Goal: Task Accomplishment & Management: Use online tool/utility

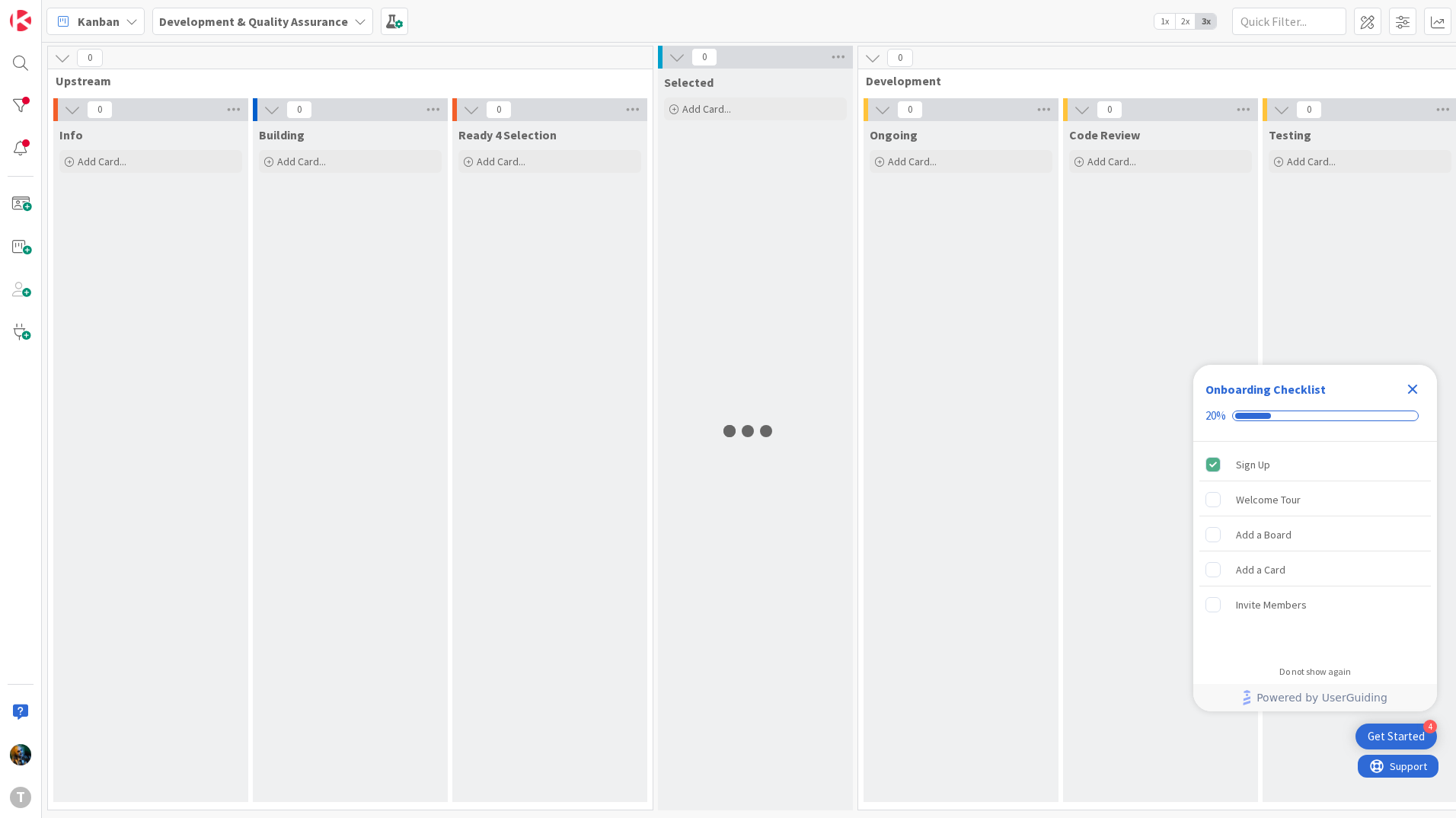
drag, startPoint x: 978, startPoint y: 475, endPoint x: 985, endPoint y: 471, distance: 8.1
click at [978, 475] on div "Ongoing Add Card..." at bounding box center [962, 461] width 195 height 681
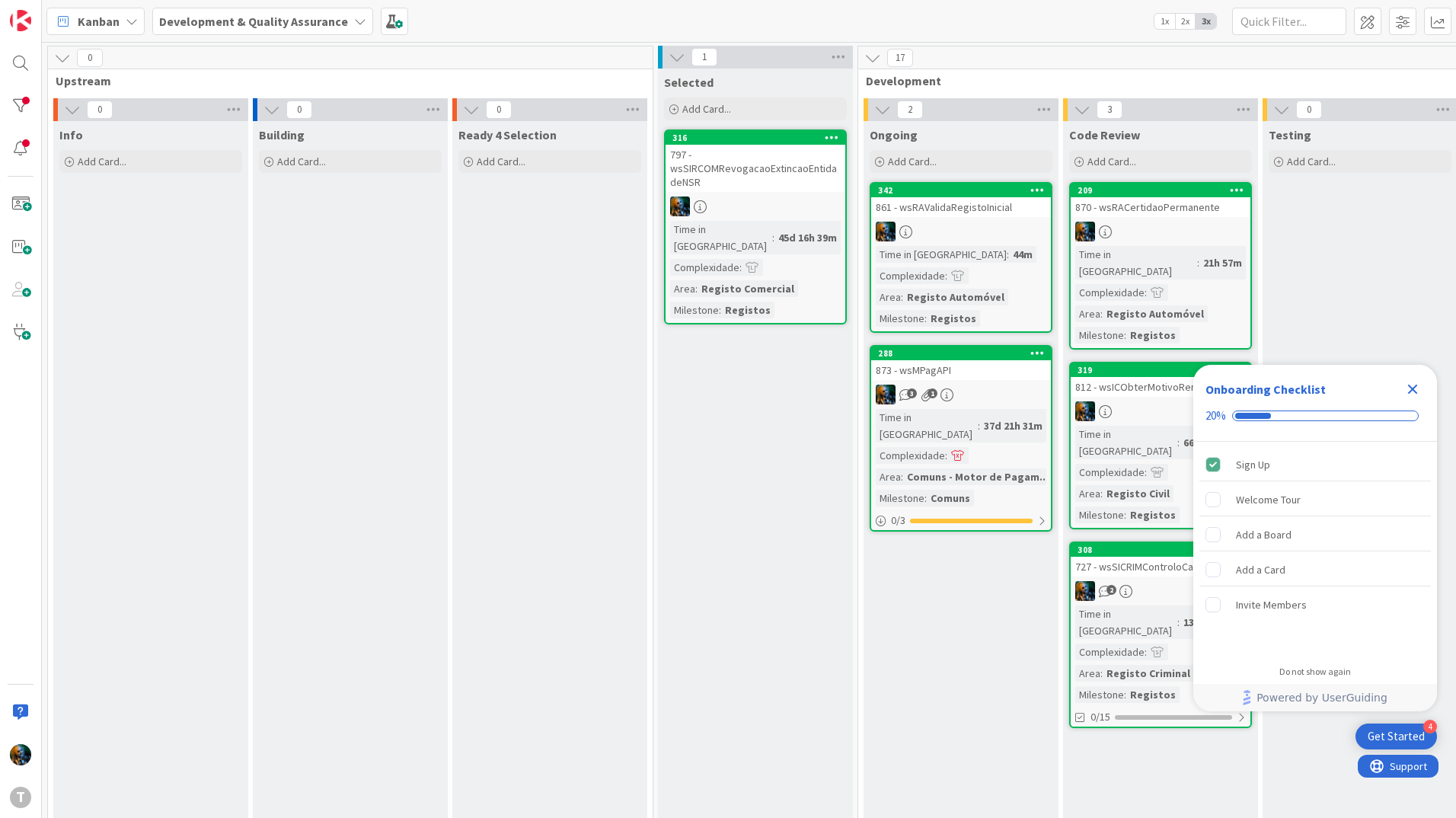
click at [1406, 387] on icon "Close Checklist" at bounding box center [1412, 389] width 18 height 18
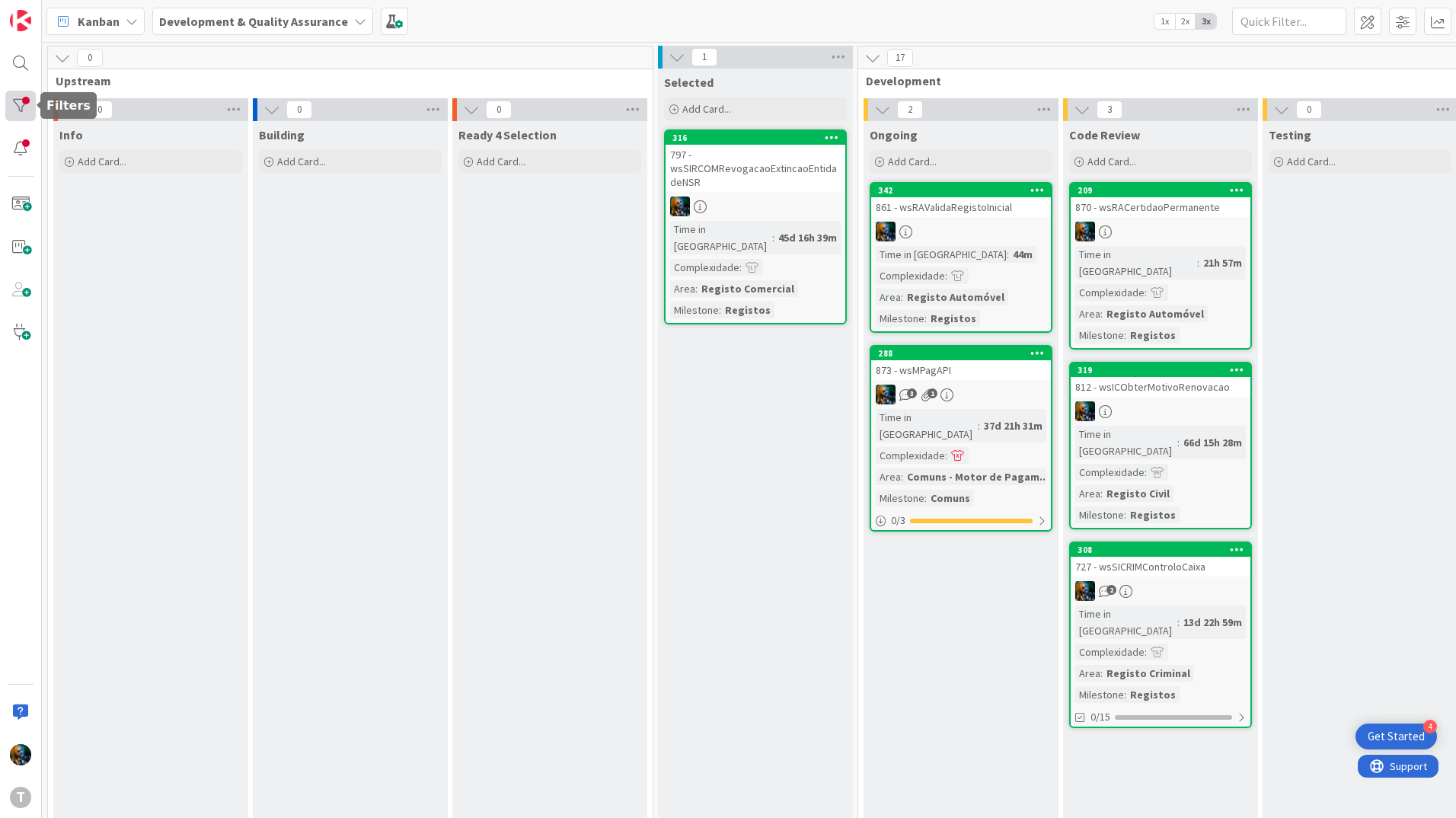
click at [28, 113] on div at bounding box center [21, 106] width 31 height 31
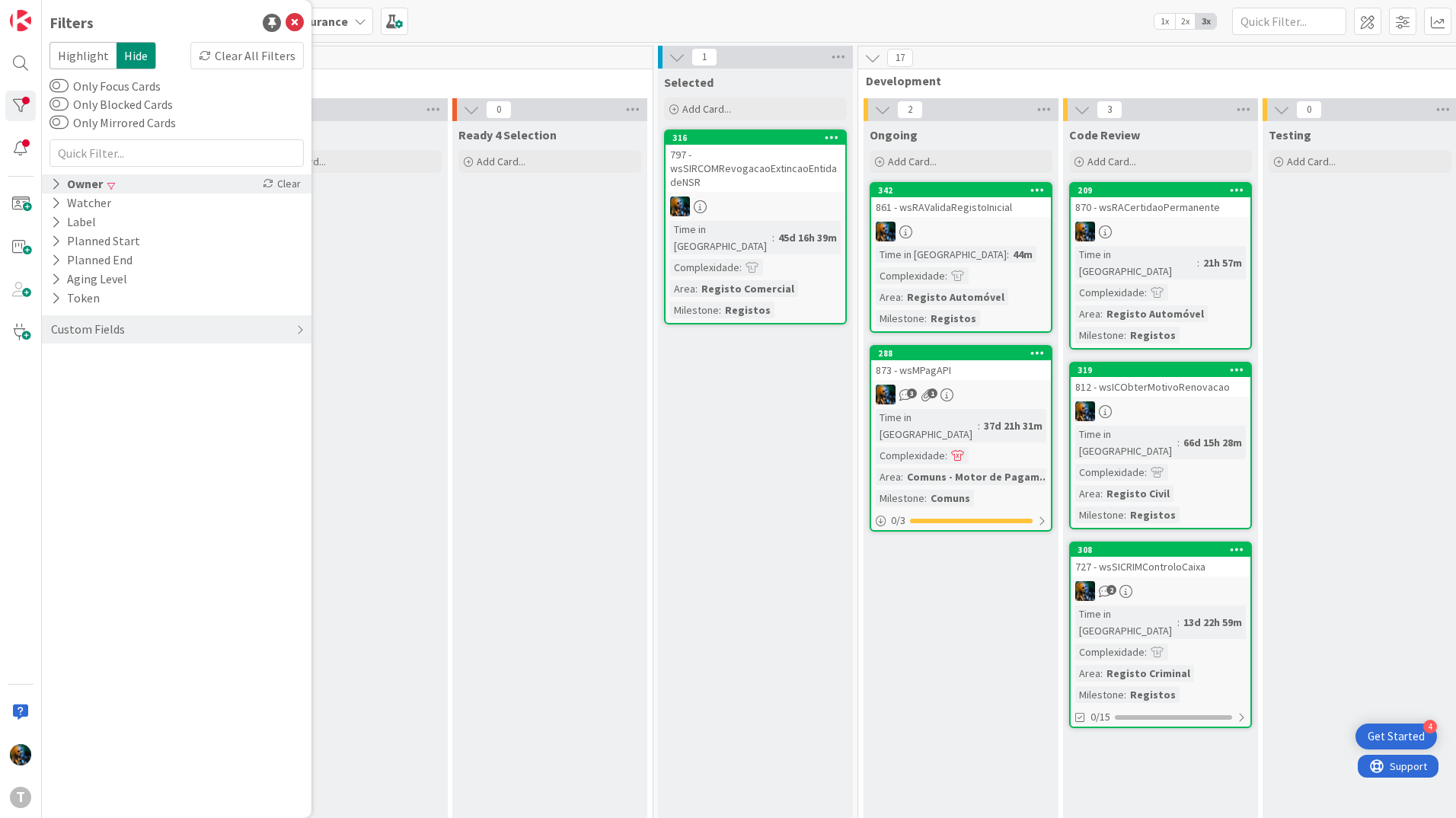
click at [71, 179] on div "Owner" at bounding box center [77, 184] width 55 height 19
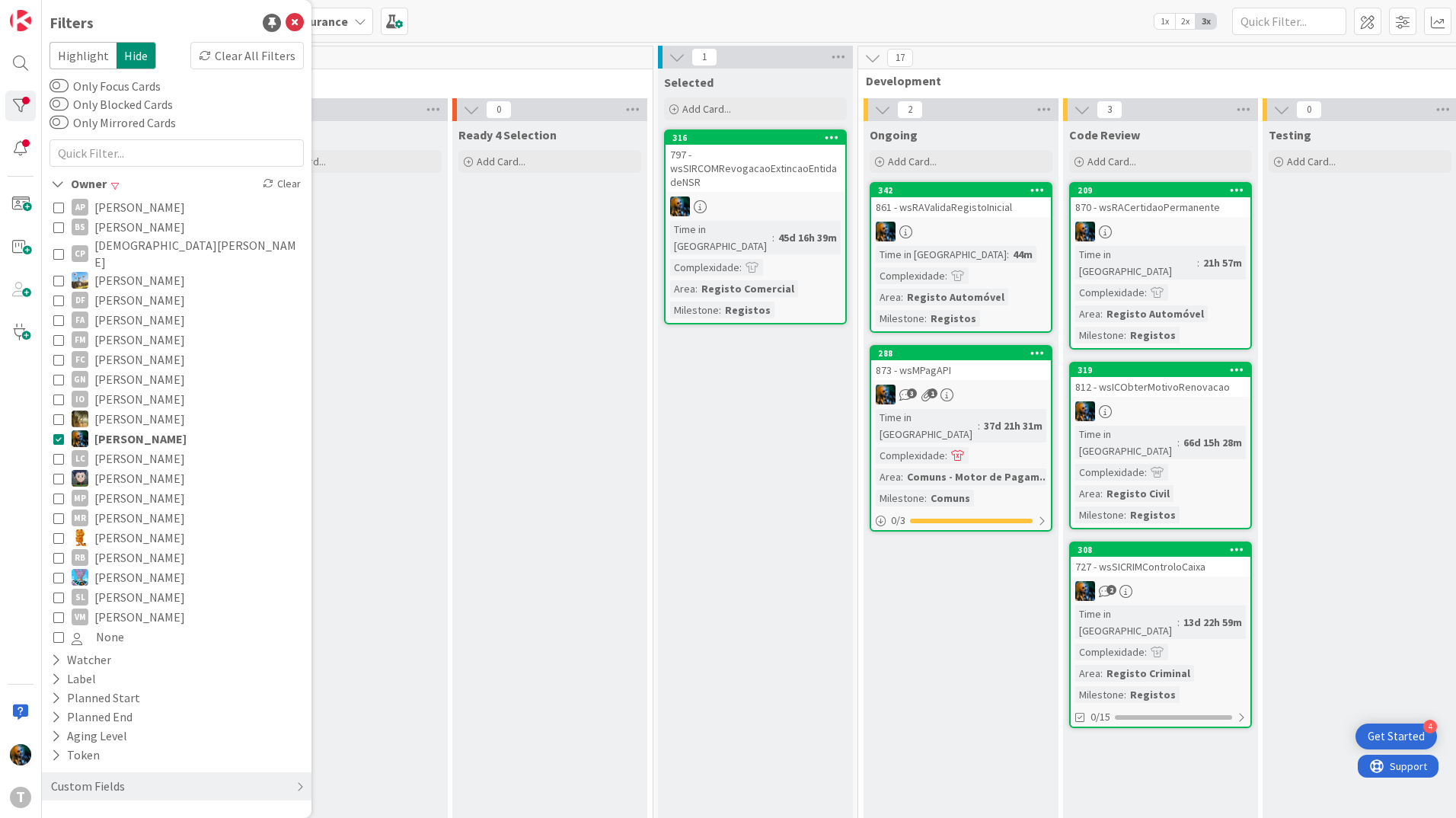
click at [57, 433] on icon at bounding box center [58, 438] width 11 height 11
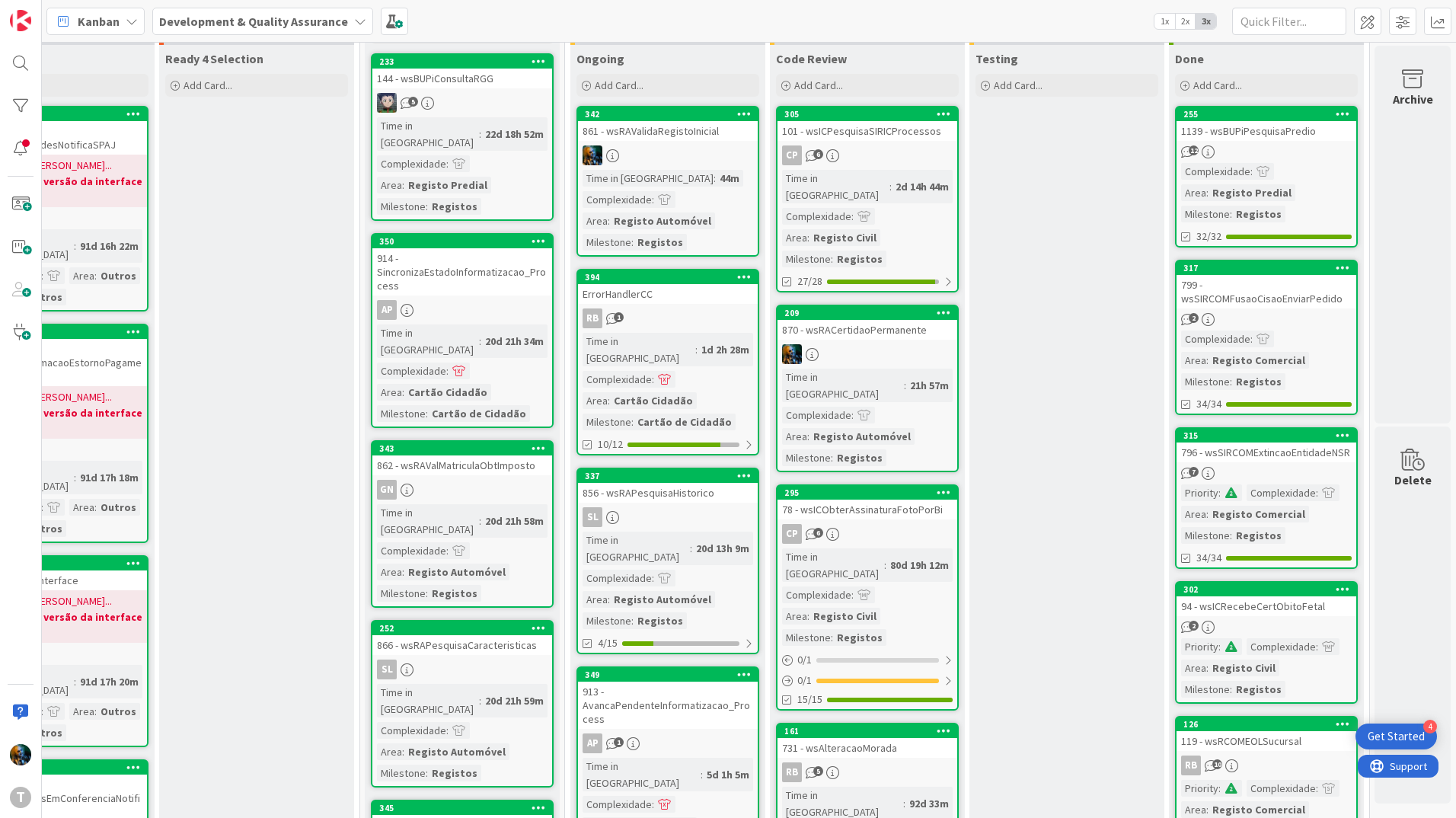
scroll to position [0, 305]
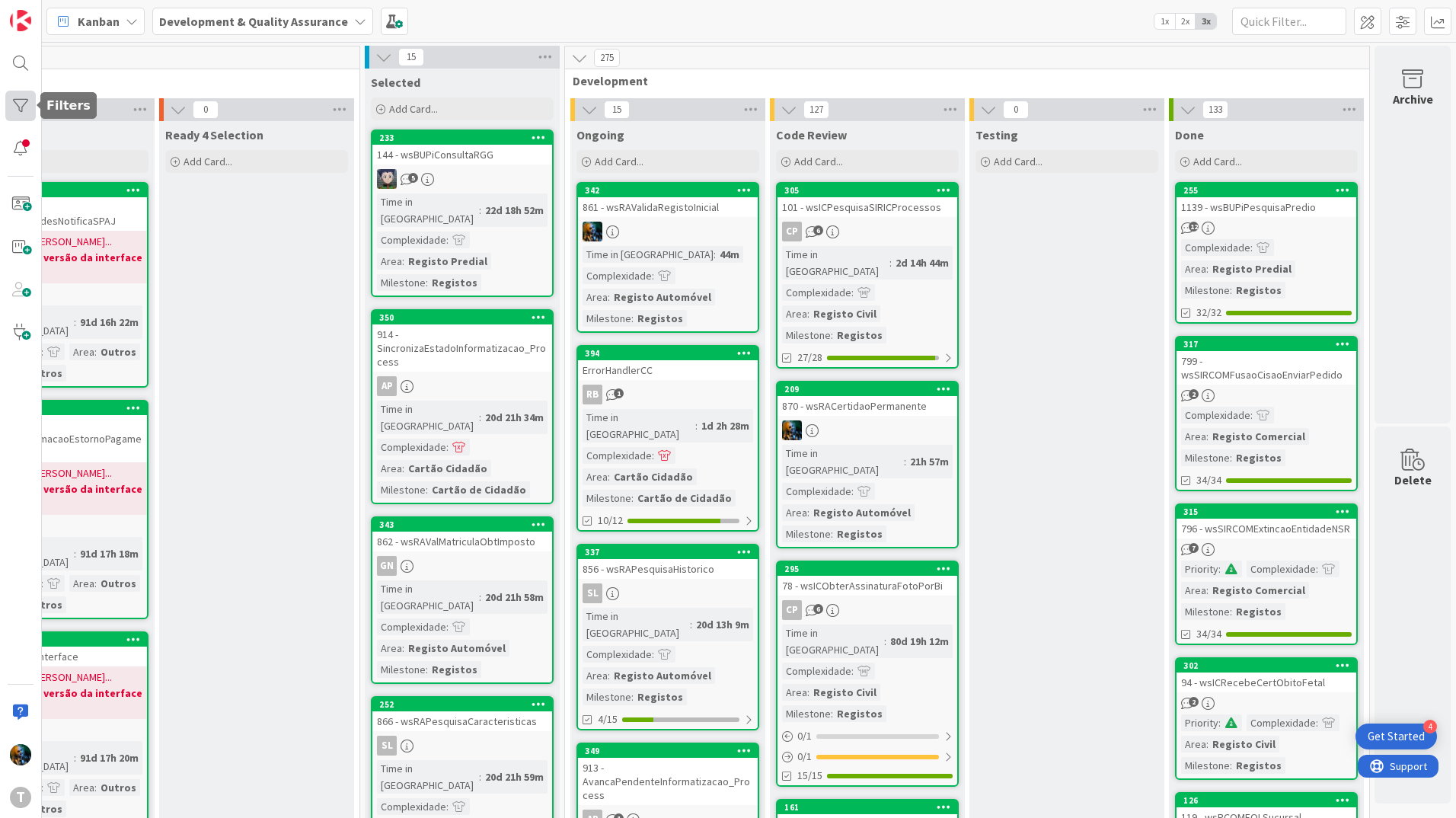
click at [27, 99] on div at bounding box center [21, 106] width 31 height 31
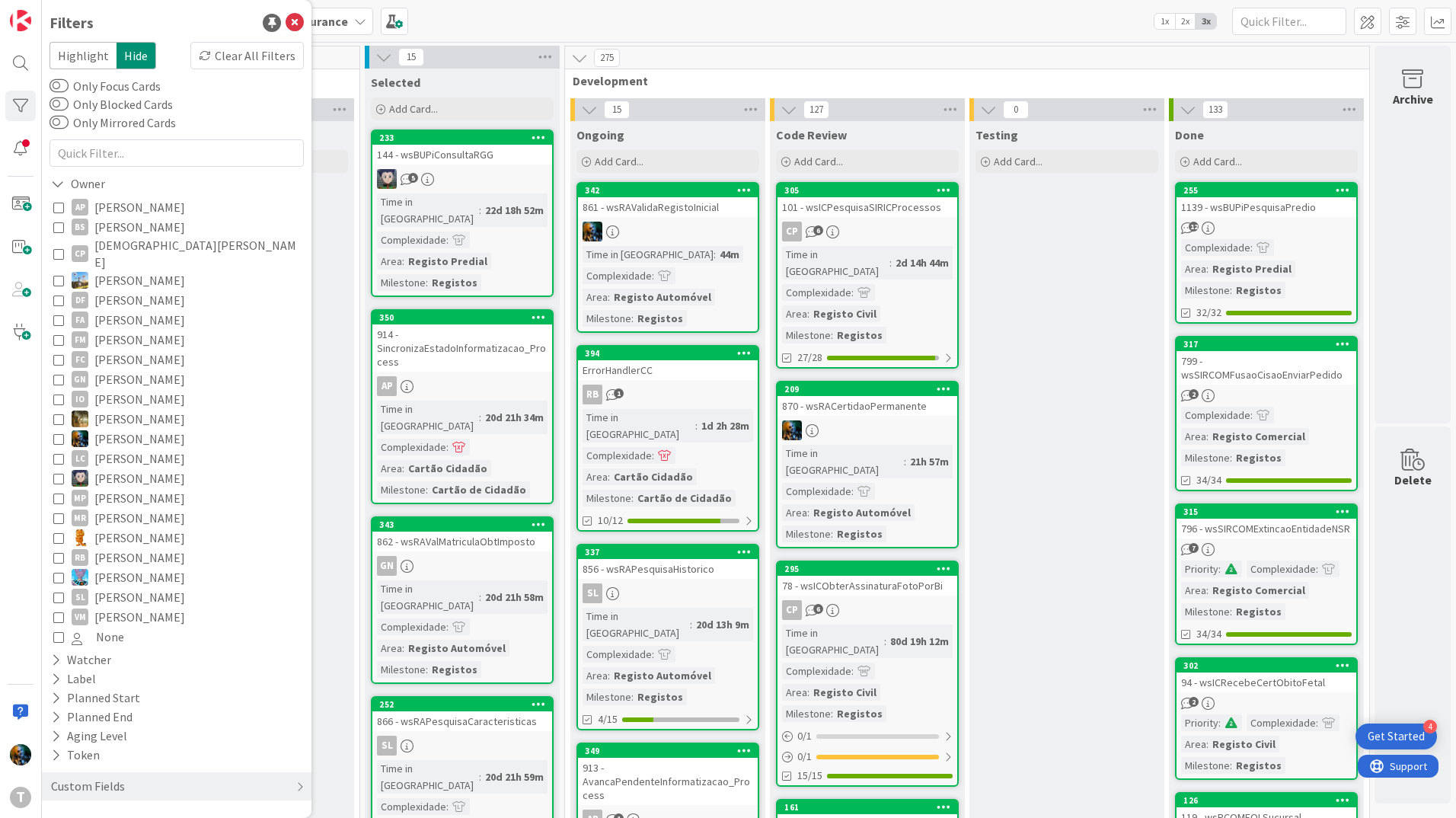
click at [57, 492] on icon at bounding box center [58, 497] width 11 height 11
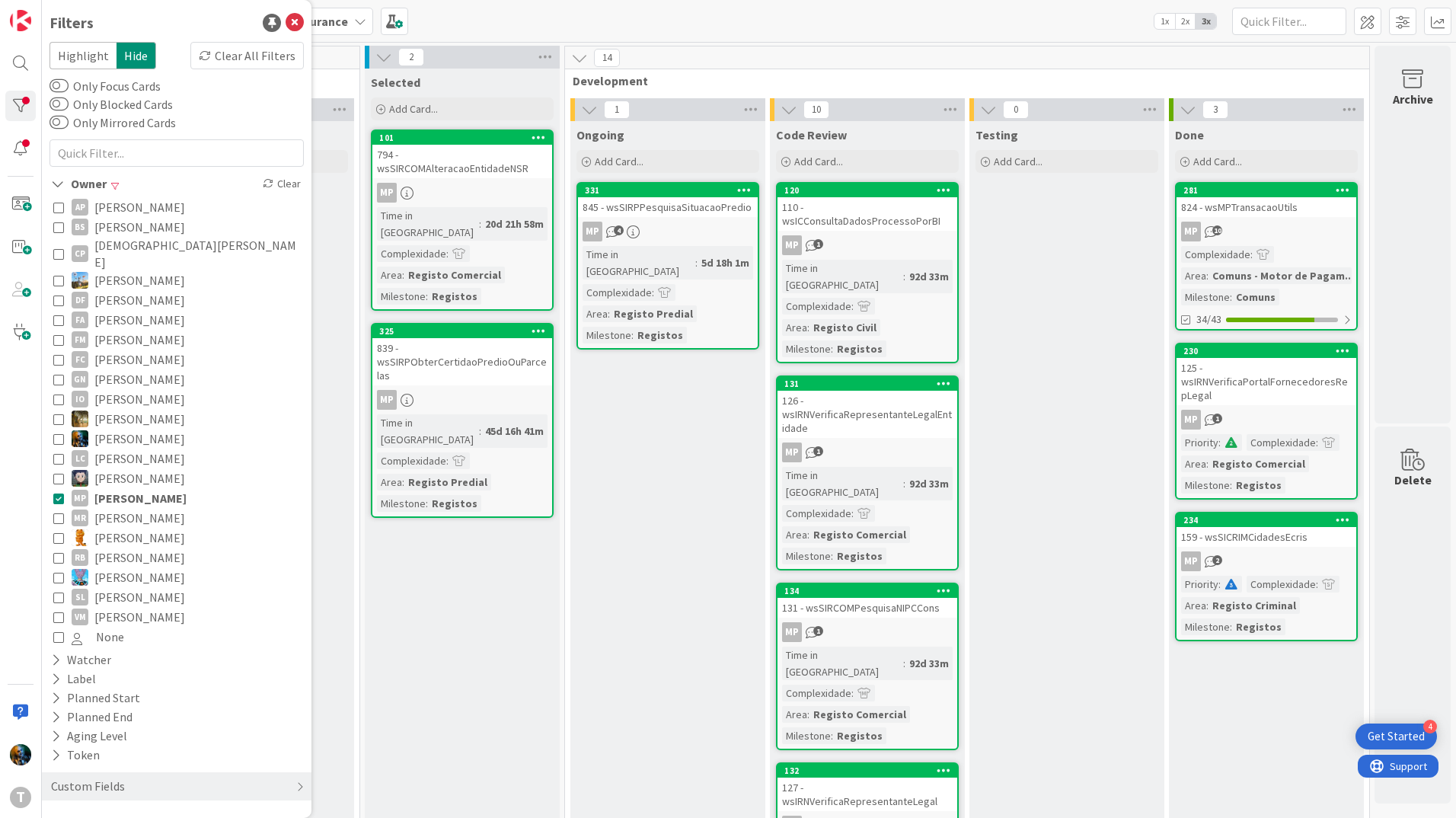
click at [57, 492] on icon at bounding box center [58, 497] width 11 height 11
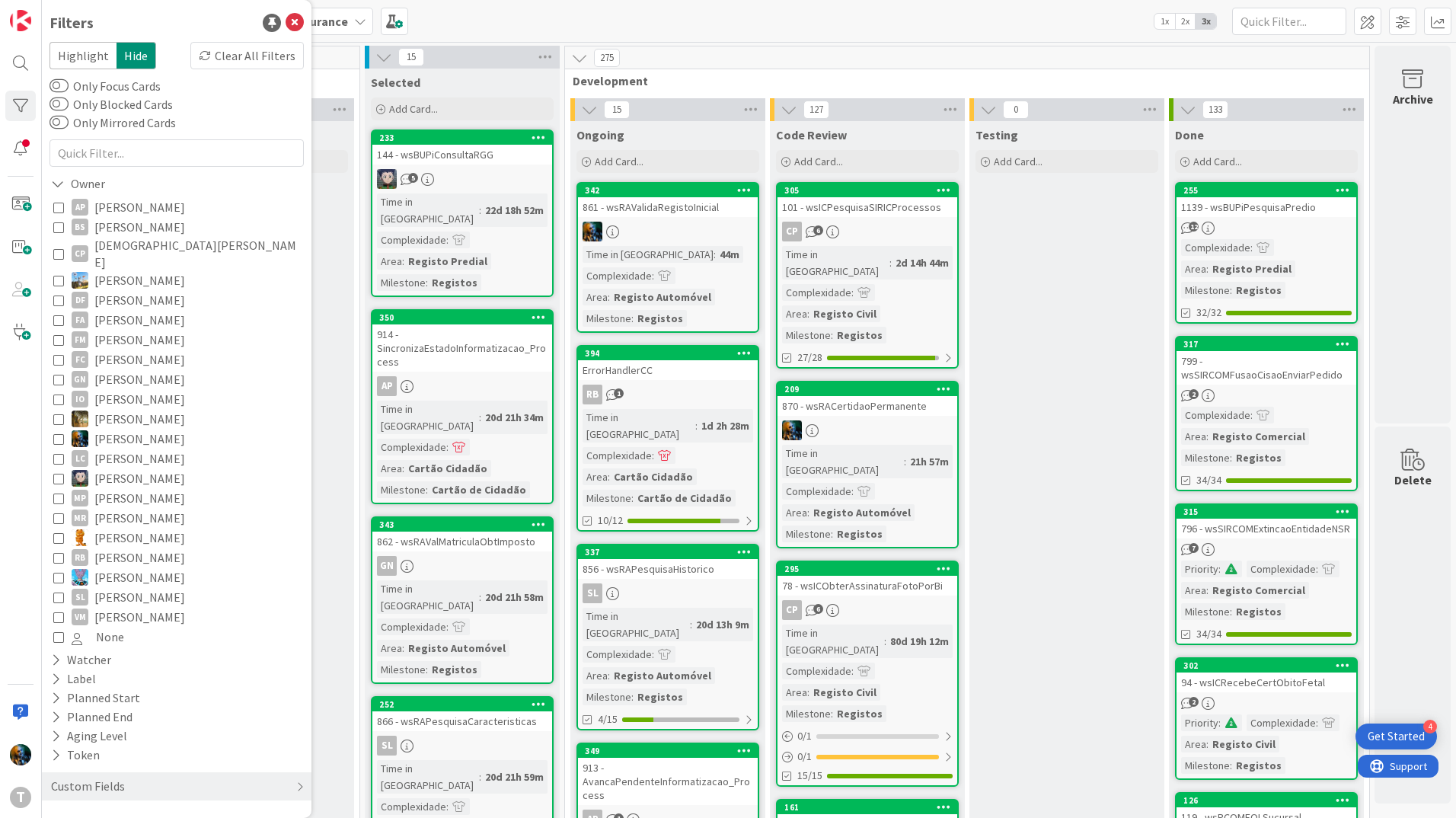
click at [56, 433] on icon at bounding box center [58, 438] width 11 height 11
